Goal: Check status: Check status

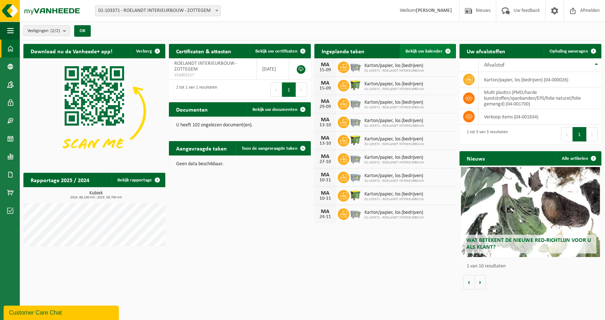
click at [436, 51] on span "Bekijk uw kalender" at bounding box center [424, 51] width 37 height 5
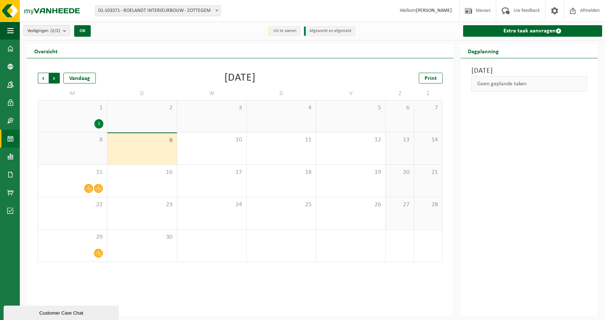
click at [40, 76] on span "Vorige" at bounding box center [43, 78] width 11 height 11
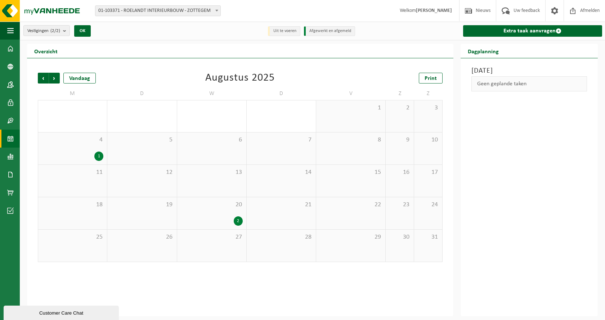
click at [99, 158] on div "1" at bounding box center [98, 156] width 9 height 9
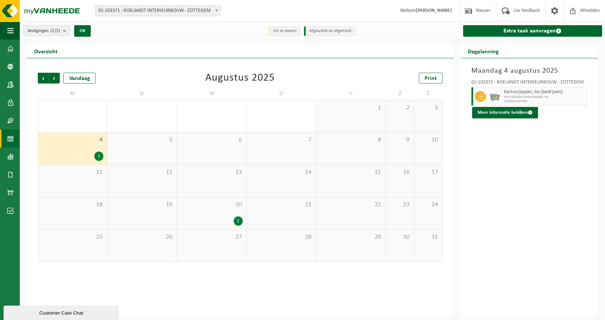
click at [235, 222] on div "2" at bounding box center [238, 221] width 9 height 9
